Goal: Transaction & Acquisition: Download file/media

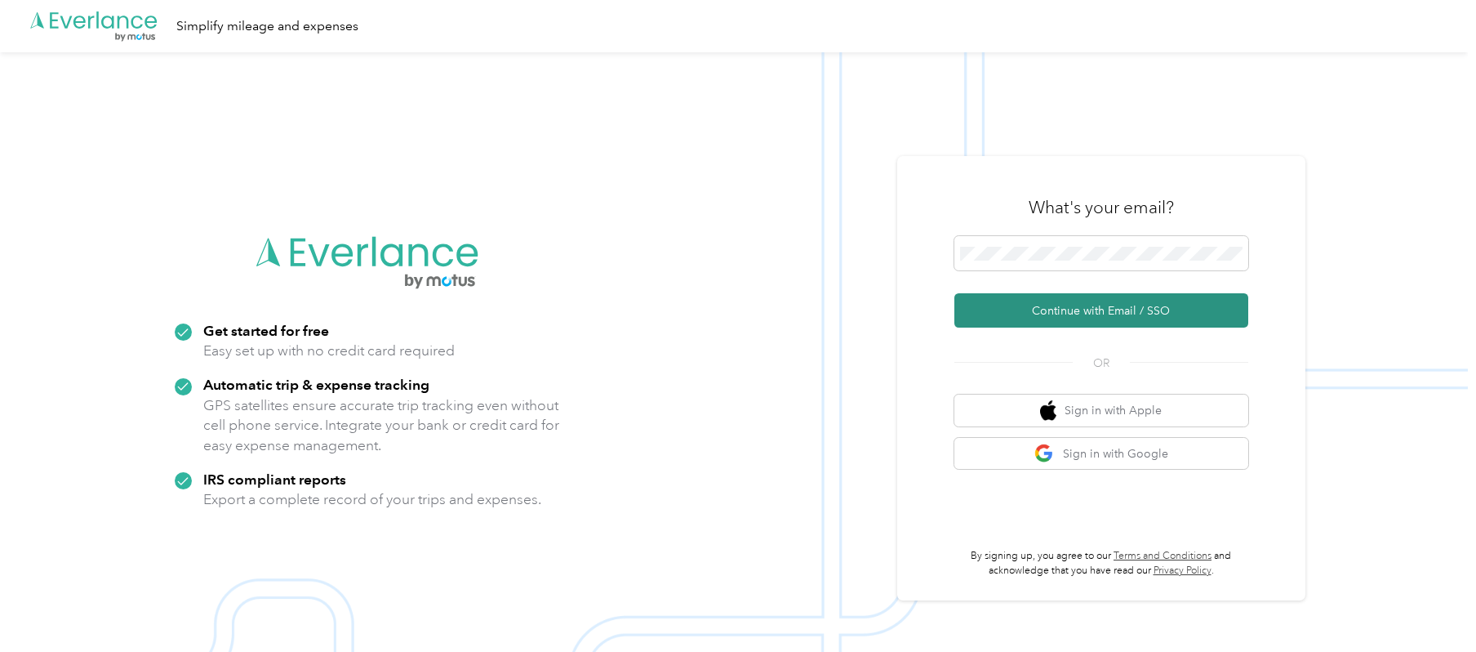
click at [1141, 321] on button "Continue with Email / SSO" at bounding box center [1102, 310] width 294 height 34
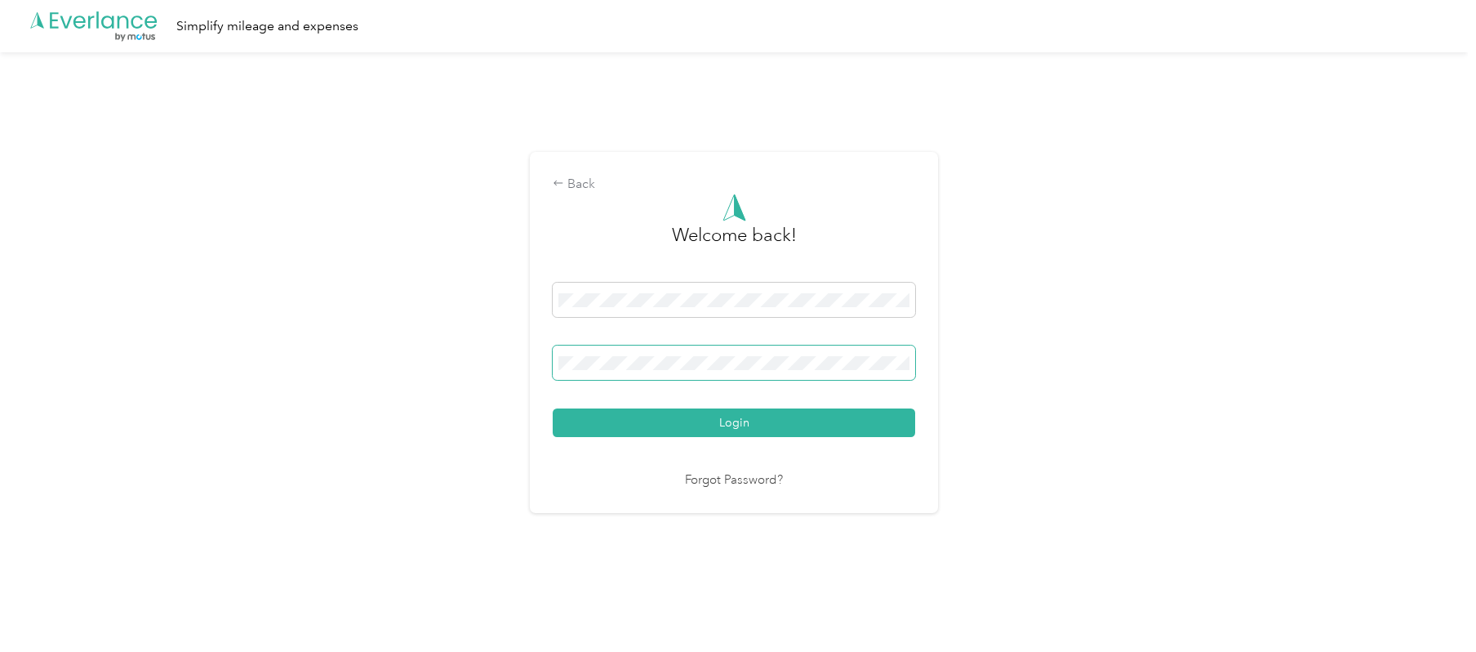
click at [642, 372] on span at bounding box center [734, 362] width 363 height 34
click at [732, 309] on span at bounding box center [734, 300] width 363 height 34
click at [738, 289] on span at bounding box center [734, 300] width 363 height 34
click at [131, 321] on div "Back Welcome back! Login Forgot Password?" at bounding box center [734, 338] width 1468 height 573
click at [332, 348] on div "Back Welcome back! Login Forgot Password?" at bounding box center [734, 338] width 1468 height 573
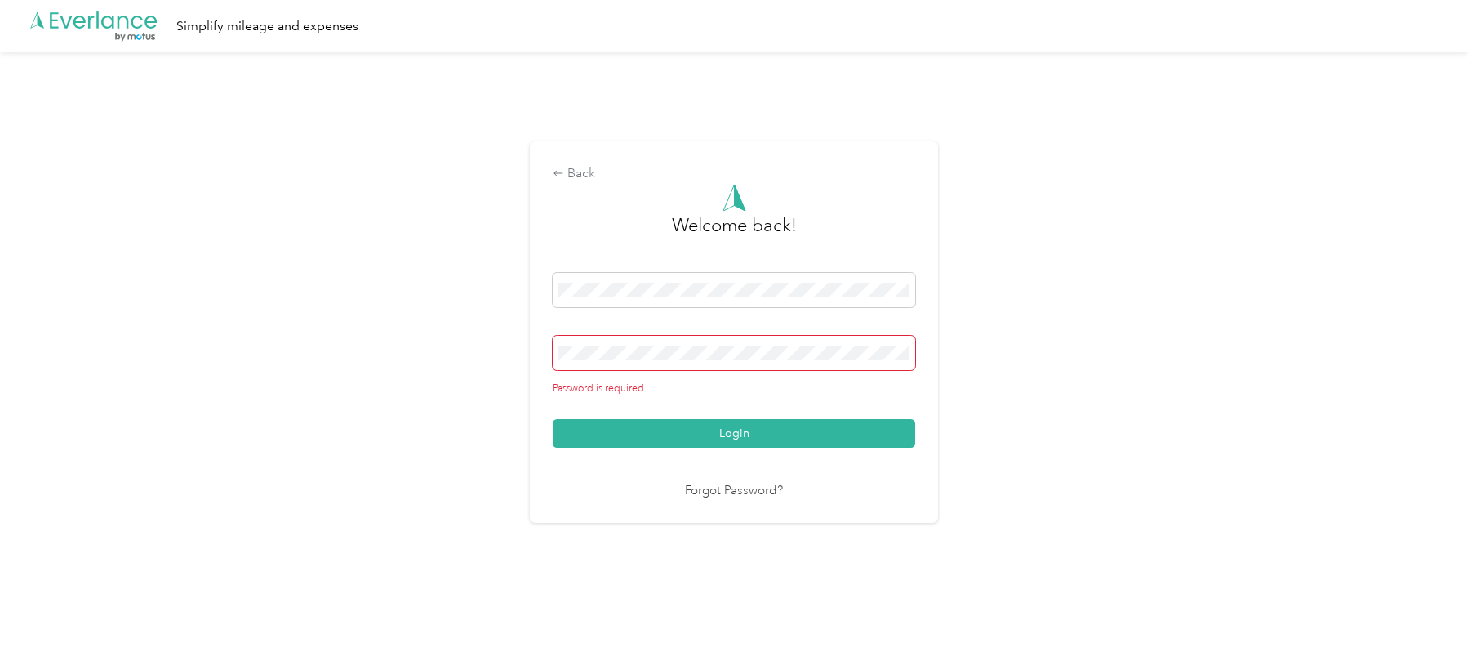
click at [812, 376] on div "Password is required" at bounding box center [734, 366] width 363 height 60
click at [821, 363] on span at bounding box center [734, 353] width 363 height 34
click at [1057, 338] on div "Back Welcome back! Password is required Login Forgot Password?" at bounding box center [734, 338] width 1468 height 573
drag, startPoint x: 794, startPoint y: 302, endPoint x: 122, endPoint y: 297, distance: 672.8
click at [132, 298] on div "Back Welcome back! Password is required Login Forgot Password?" at bounding box center [734, 338] width 1468 height 573
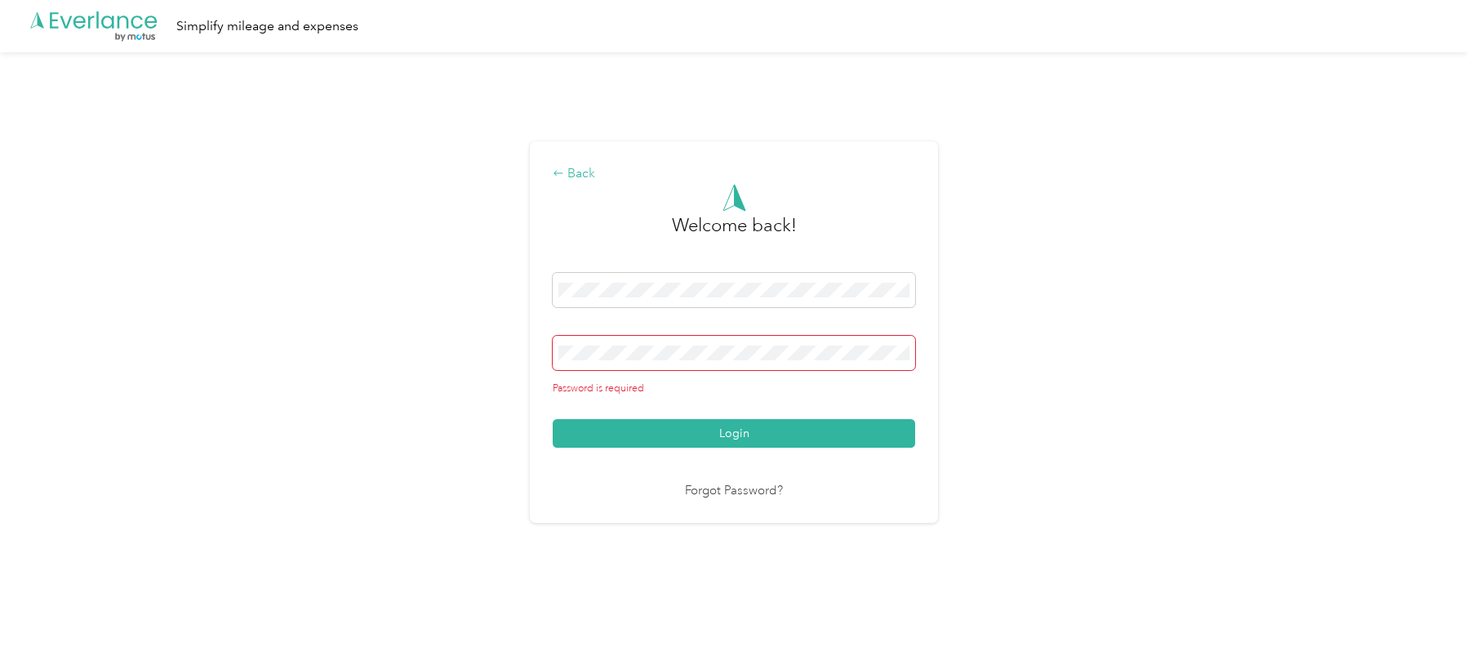
click at [602, 171] on div "Back" at bounding box center [734, 174] width 363 height 20
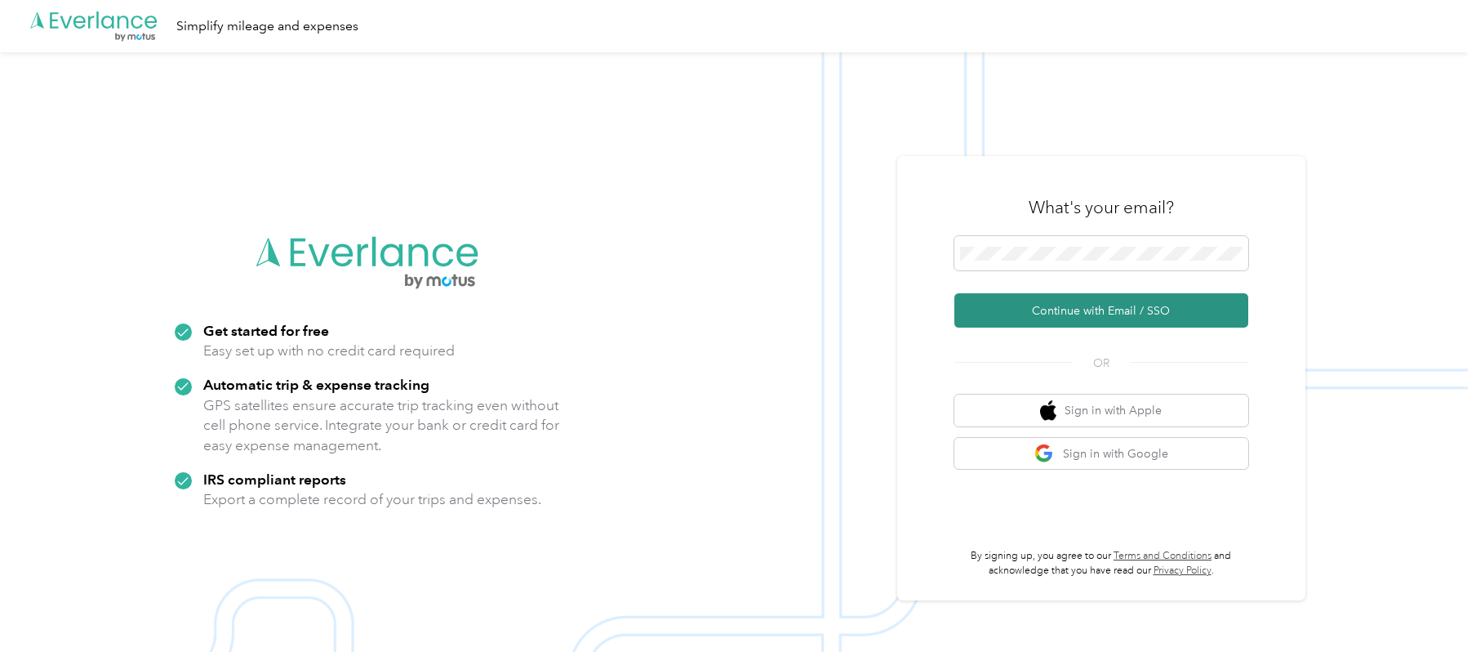
click at [1121, 304] on button "Continue with Email / SSO" at bounding box center [1102, 310] width 294 height 34
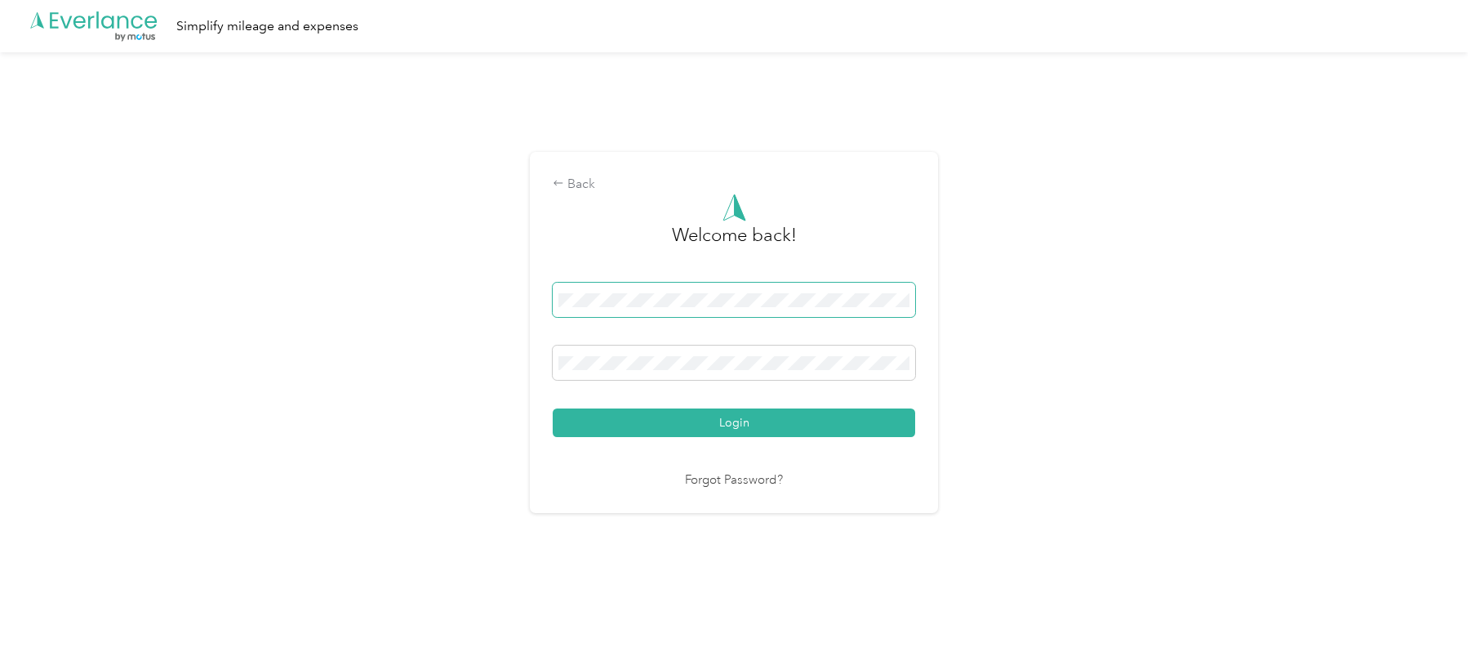
click at [719, 308] on span at bounding box center [734, 300] width 363 height 34
click at [258, 288] on div "Back Welcome back! Login Forgot Password?" at bounding box center [734, 338] width 1468 height 573
click at [938, 187] on div "Back Welcome back! Login Forgot Password?" at bounding box center [734, 332] width 408 height 361
click at [838, 310] on span at bounding box center [734, 300] width 363 height 34
click at [553, 408] on button "Login" at bounding box center [734, 422] width 363 height 29
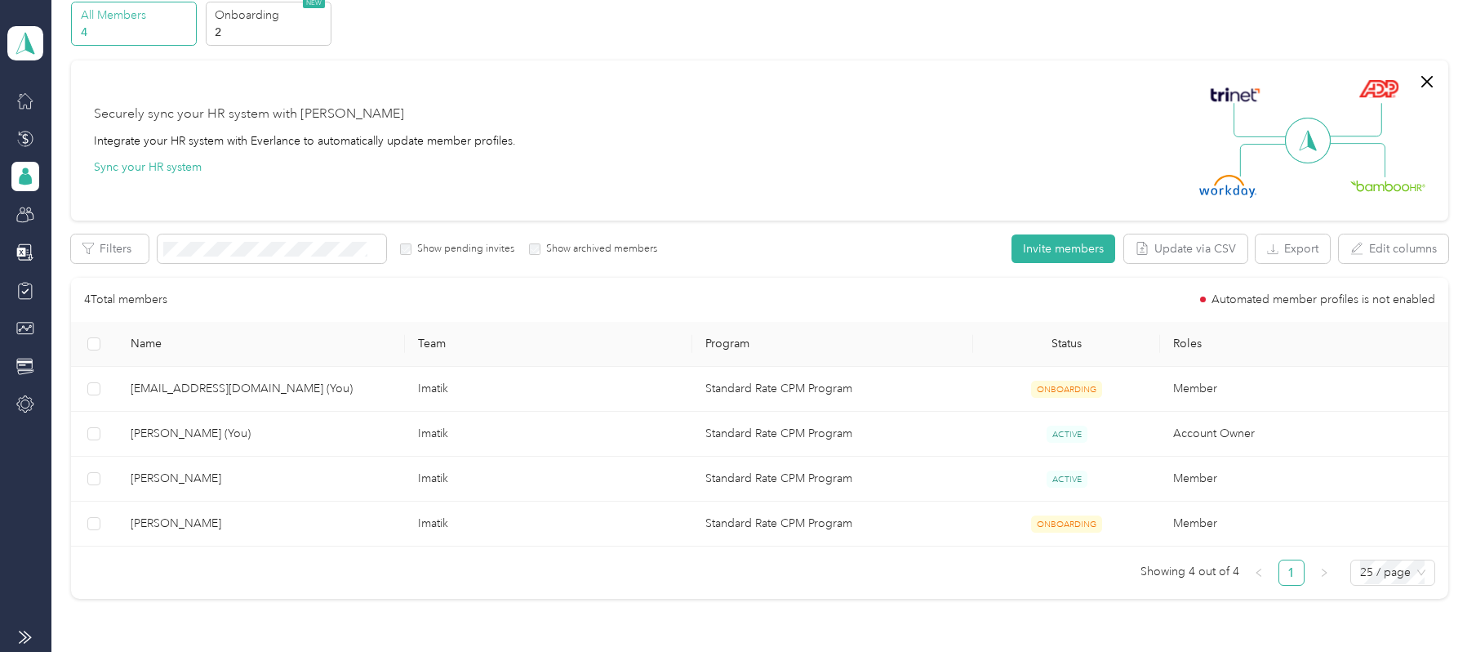
scroll to position [109, 0]
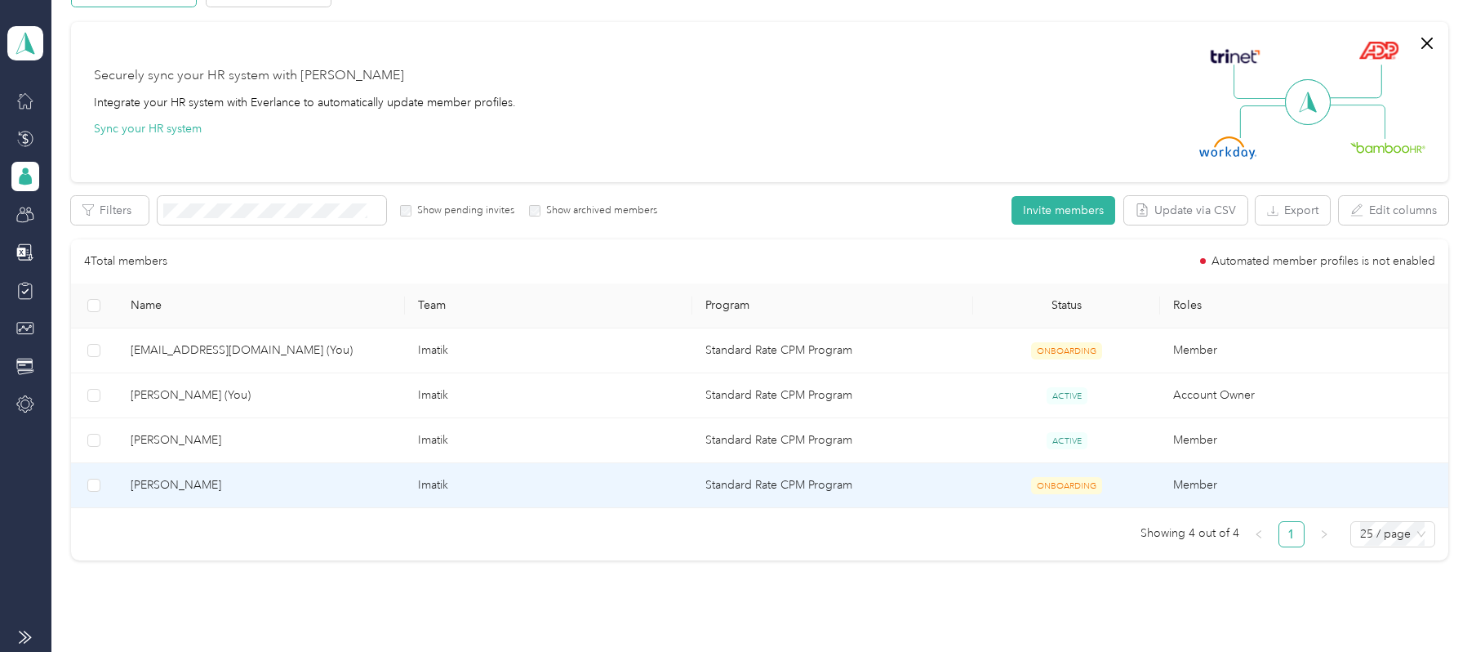
click at [444, 480] on td "Imatik" at bounding box center [548, 485] width 287 height 45
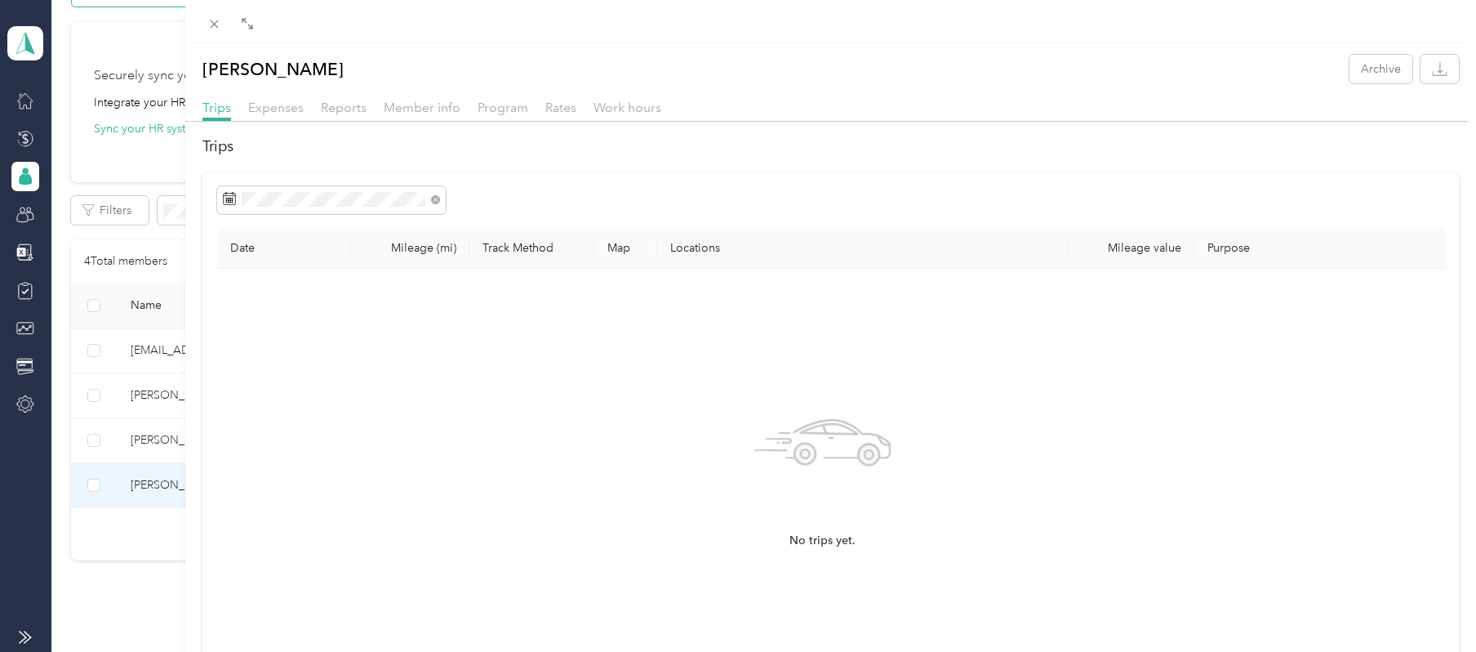
click at [350, 116] on div "Reports" at bounding box center [344, 108] width 46 height 20
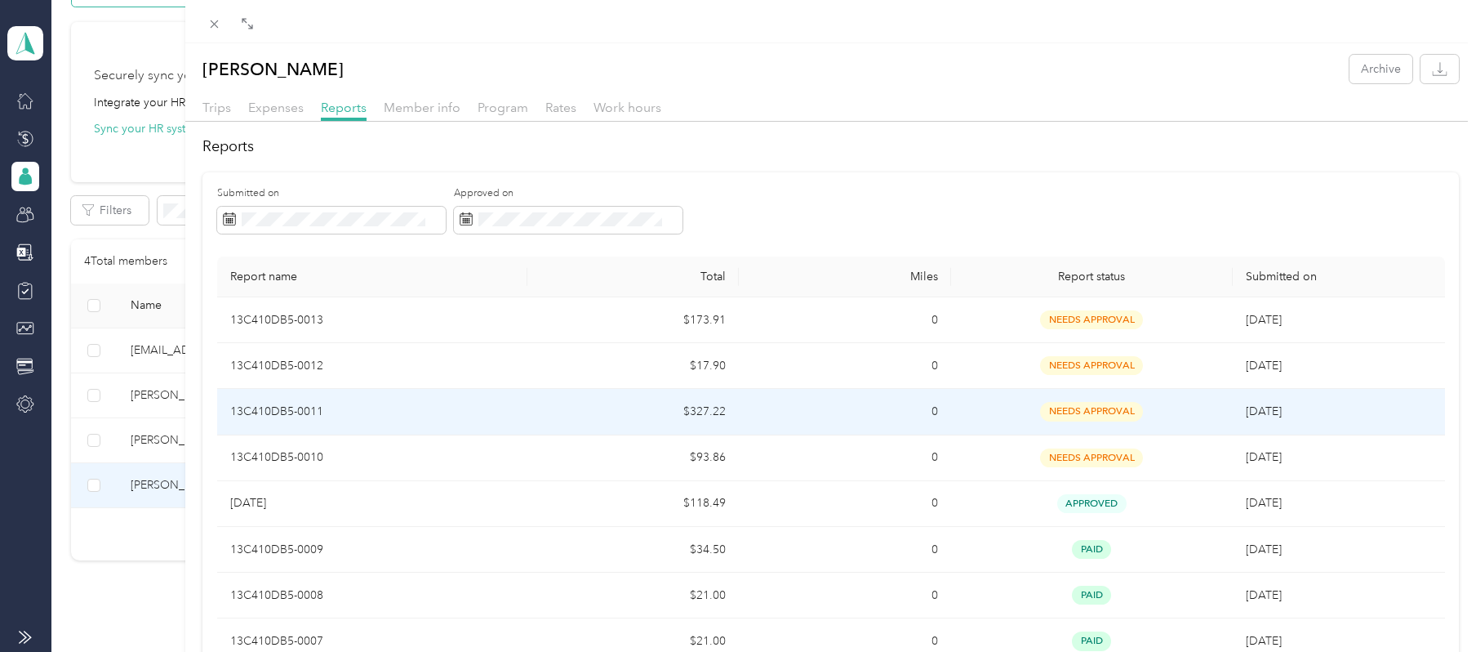
click at [794, 413] on td "0" at bounding box center [844, 412] width 211 height 46
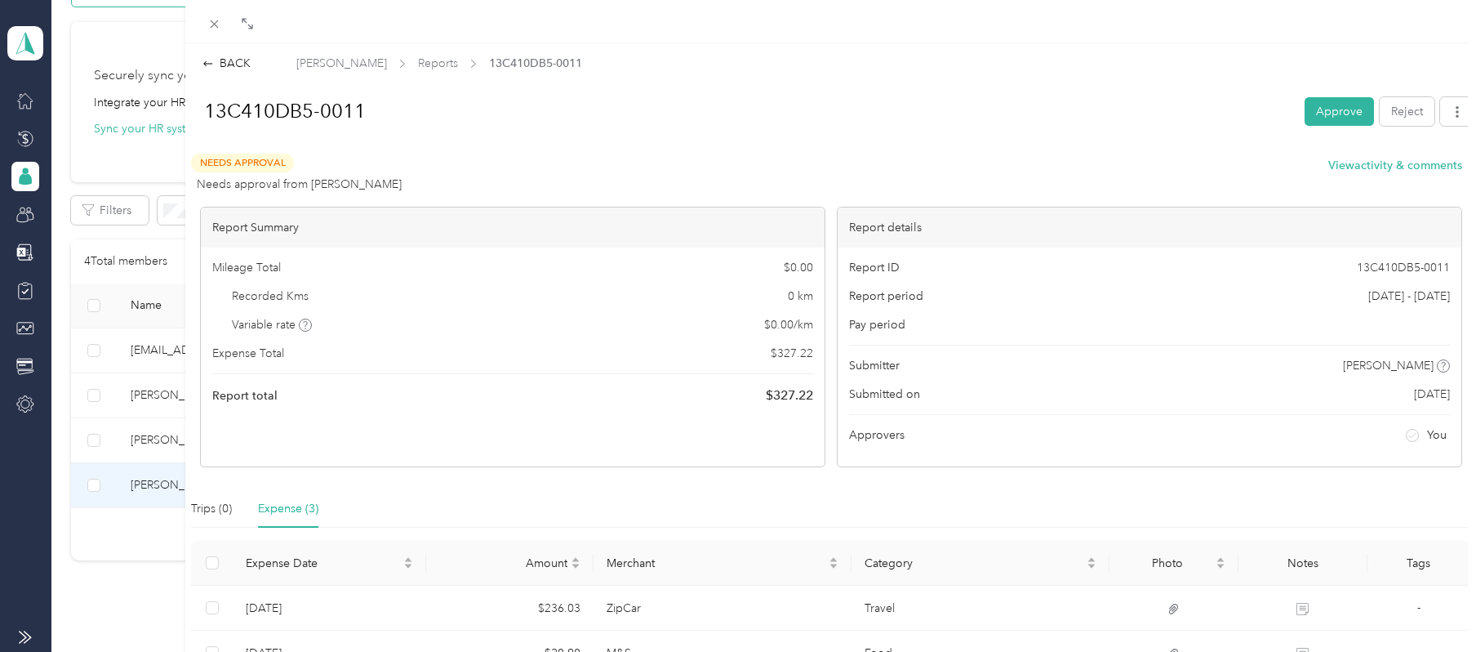
click at [1422, 111] on div "Approve Reject" at bounding box center [1390, 111] width 170 height 29
click at [1440, 111] on button "button" at bounding box center [1457, 111] width 34 height 29
click at [1412, 173] on span "Download" at bounding box center [1395, 170] width 54 height 17
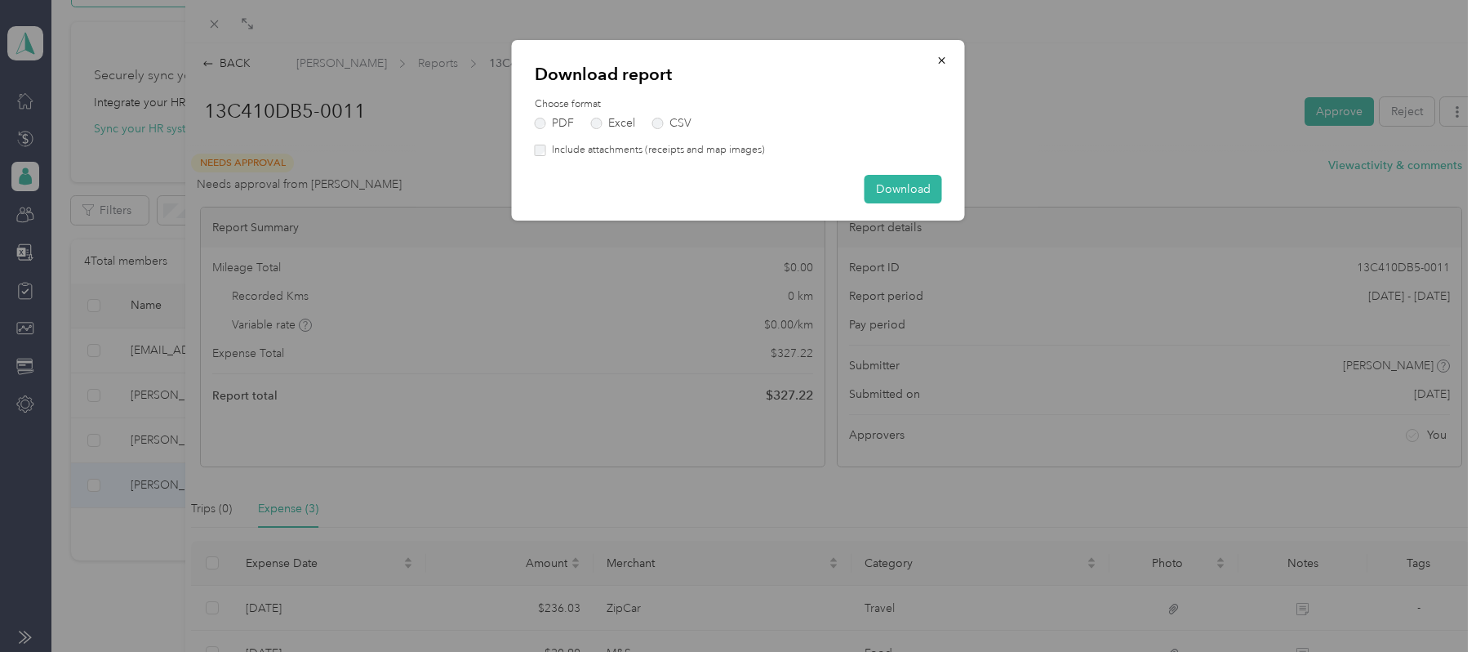
click at [730, 150] on label "Include attachments (receipts and map images)" at bounding box center [655, 150] width 219 height 15
click at [924, 185] on button "Download" at bounding box center [904, 189] width 78 height 29
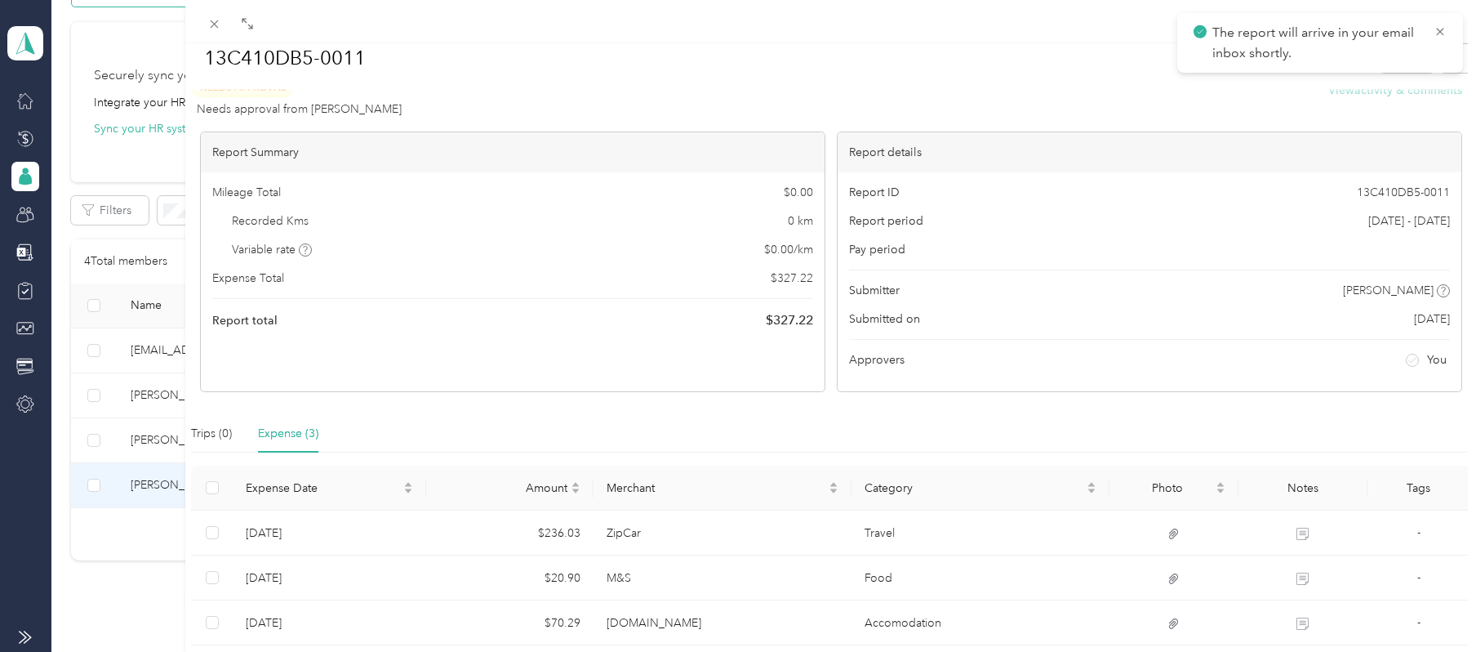
scroll to position [187, 0]
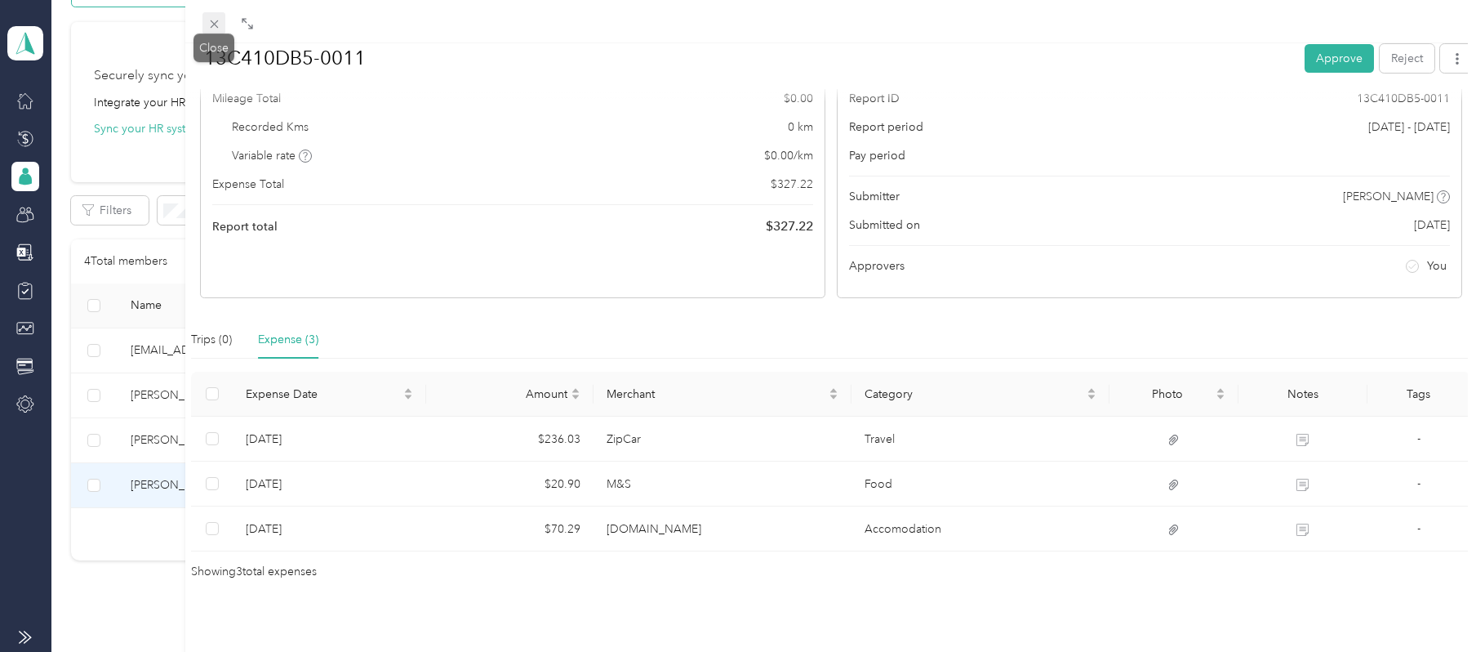
click at [207, 20] on icon at bounding box center [214, 24] width 14 height 14
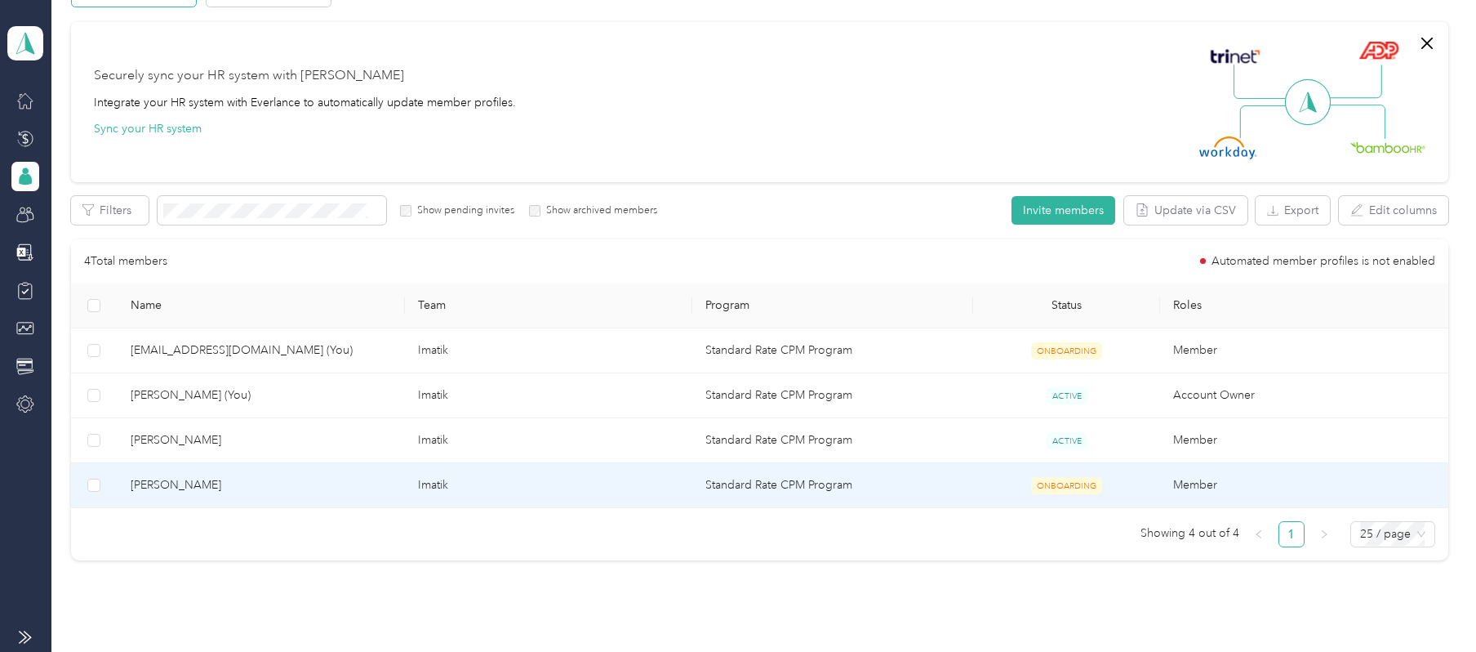
click at [275, 482] on span "[PERSON_NAME]" at bounding box center [261, 485] width 261 height 18
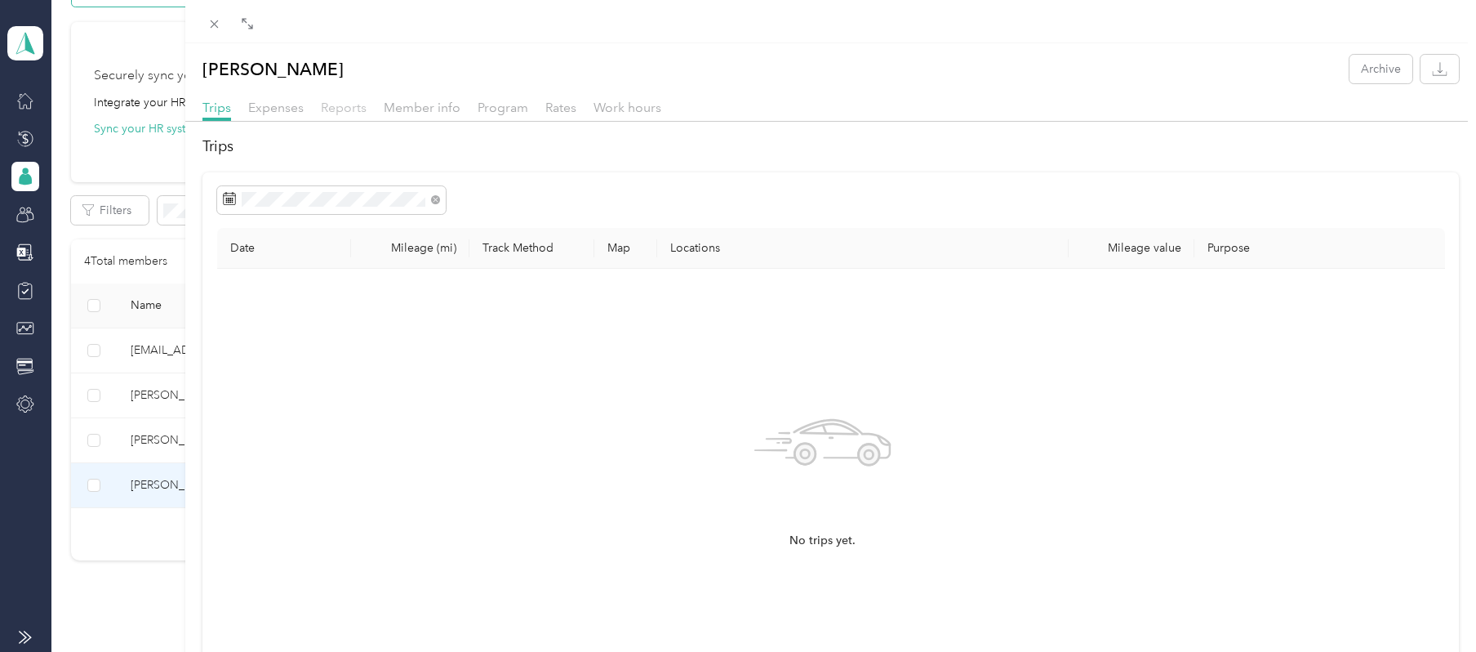
click at [357, 101] on span "Reports" at bounding box center [344, 108] width 46 height 16
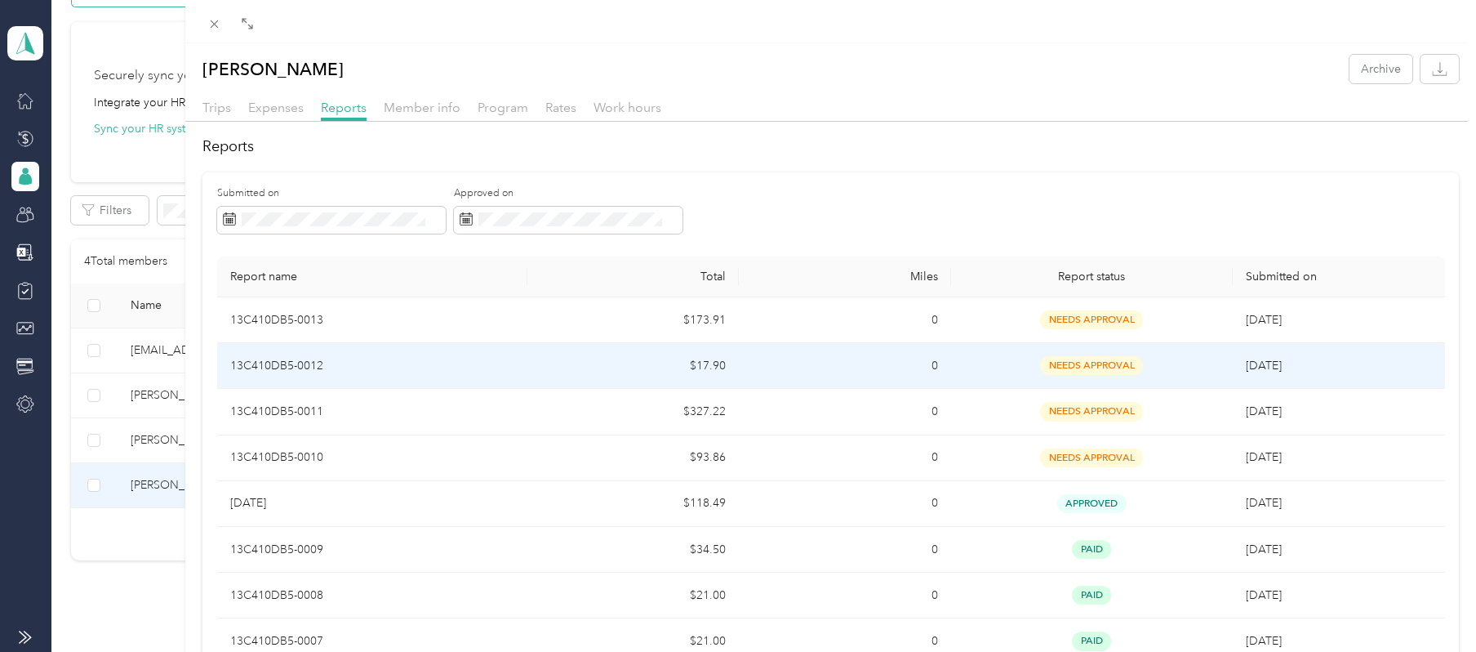
click at [776, 374] on td "0" at bounding box center [844, 366] width 211 height 46
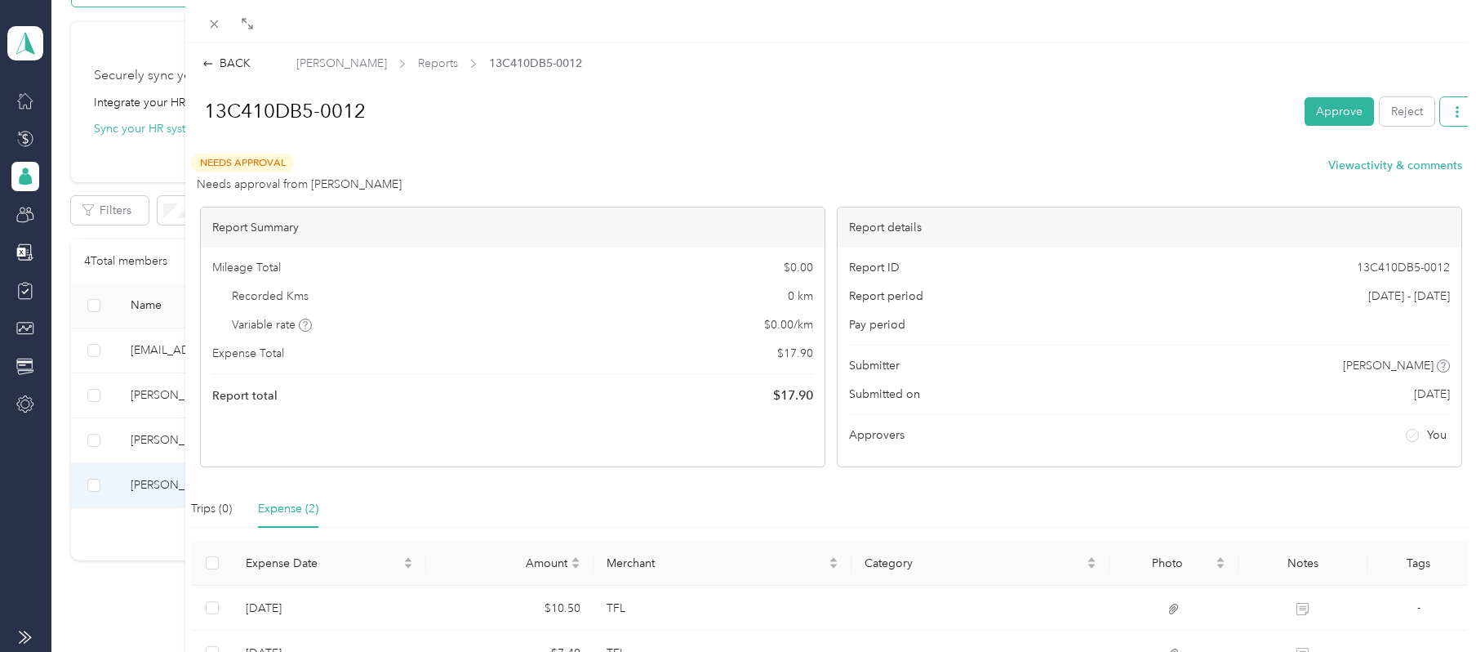
click at [1448, 109] on button "button" at bounding box center [1457, 111] width 34 height 29
click at [1376, 165] on span "Download" at bounding box center [1395, 170] width 54 height 17
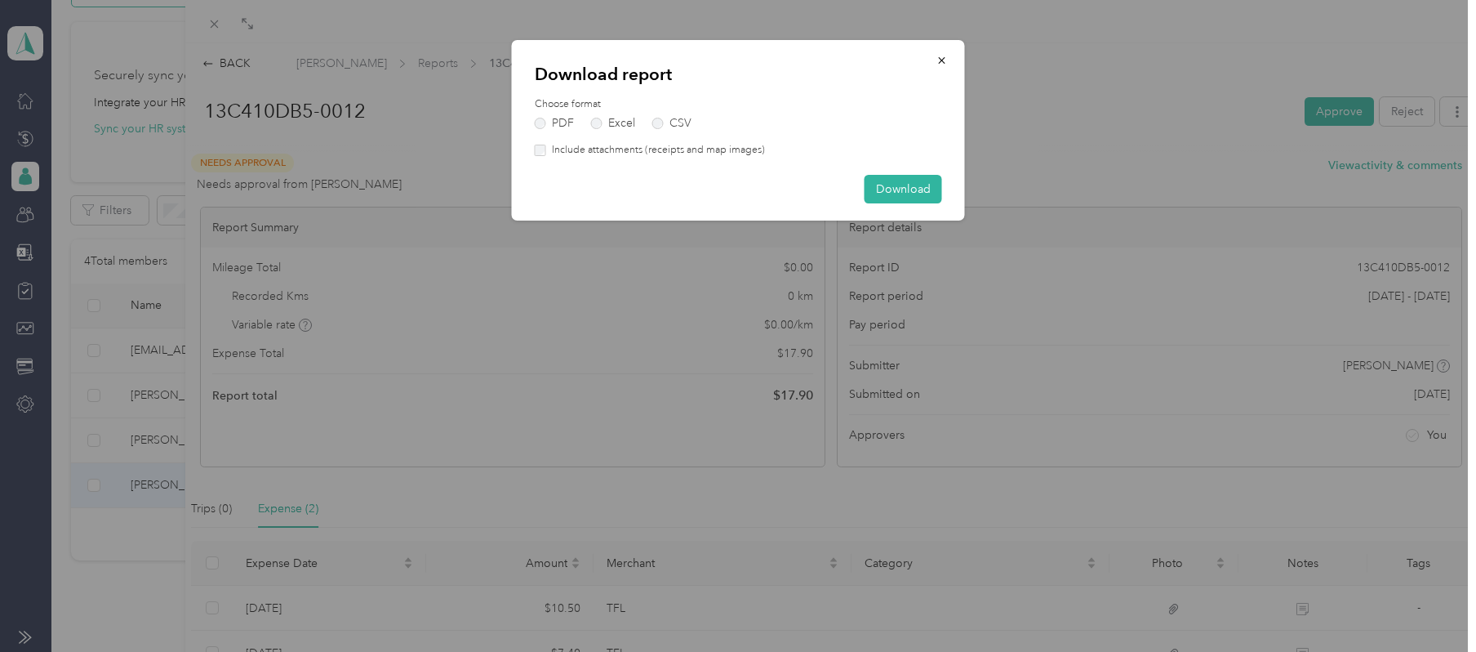
click at [647, 157] on div "Download report Choose format PDF Excel CSV Include attachments (receipts and m…" at bounding box center [738, 130] width 453 height 180
click at [653, 150] on label "Include attachments (receipts and map images)" at bounding box center [655, 150] width 219 height 15
click at [914, 181] on button "Download" at bounding box center [904, 189] width 78 height 29
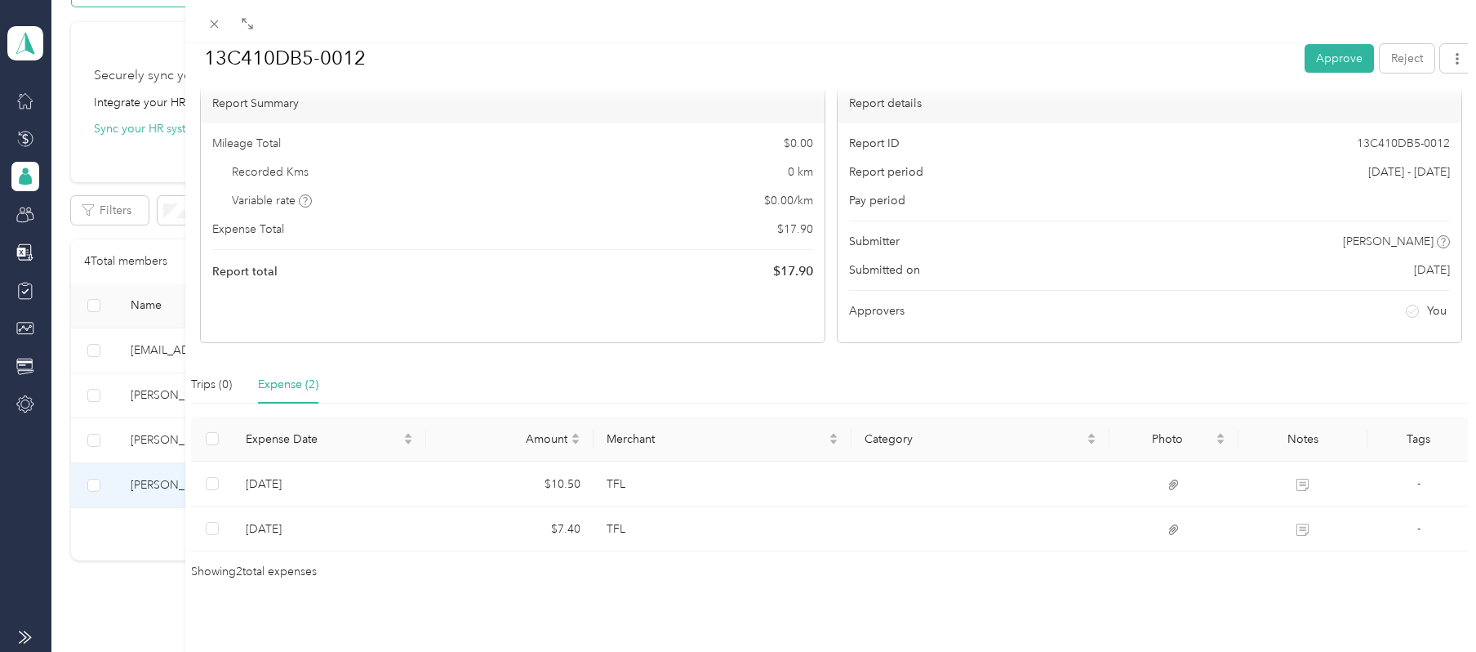
scroll to position [141, 0]
